Goal: Find specific page/section: Find specific page/section

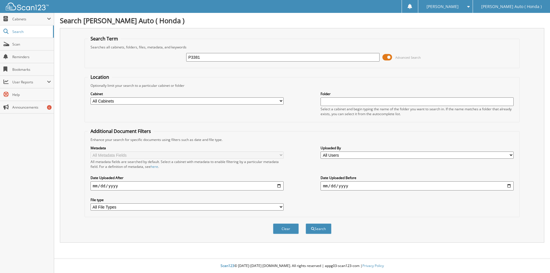
type input "P3381"
click at [305, 223] on button "Search" at bounding box center [318, 228] width 26 height 11
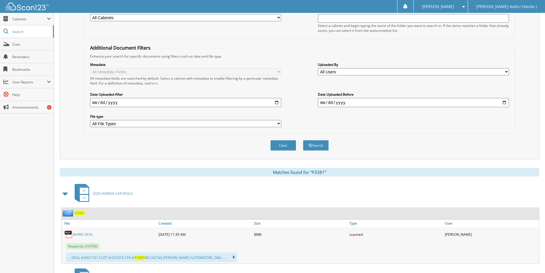
scroll to position [143, 0]
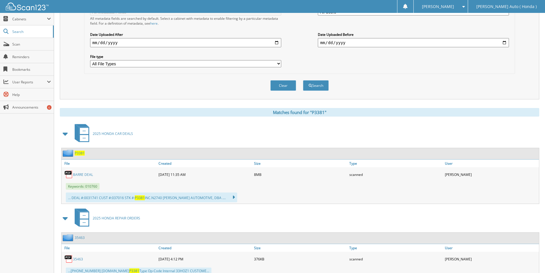
click at [85, 176] on link "BARRE DEAL" at bounding box center [83, 174] width 20 height 5
